Goal: Communication & Community: Participate in discussion

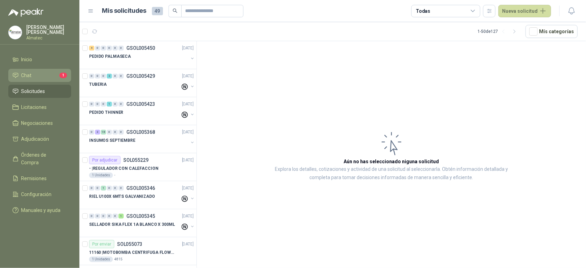
click at [44, 75] on li "Chat 1" at bounding box center [39, 75] width 55 height 8
click at [48, 74] on li "Chat 1" at bounding box center [39, 75] width 55 height 8
click at [48, 76] on li "Chat 1" at bounding box center [39, 75] width 55 height 8
